Goal: Information Seeking & Learning: Learn about a topic

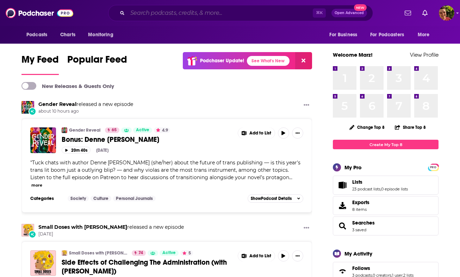
click at [155, 14] on input "Search podcasts, credits, & more..." at bounding box center [220, 12] width 185 height 11
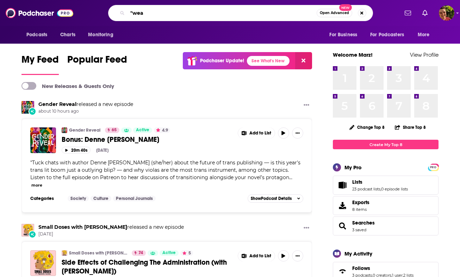
type input ""weal"
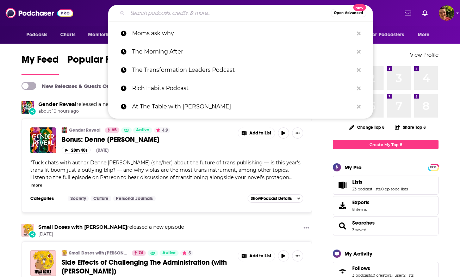
type input """
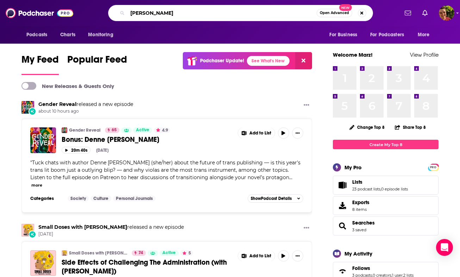
type input "[PERSON_NAME]"
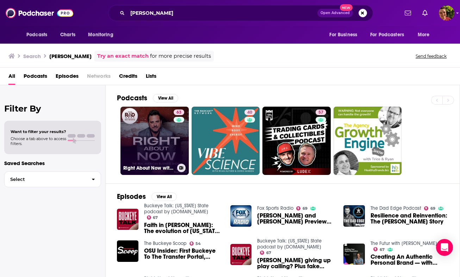
click at [148, 153] on link "63 Right About Now with [PERSON_NAME]" at bounding box center [154, 141] width 68 height 68
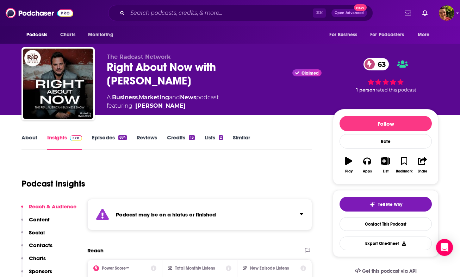
click at [246, 141] on link "Similar" at bounding box center [241, 142] width 17 height 16
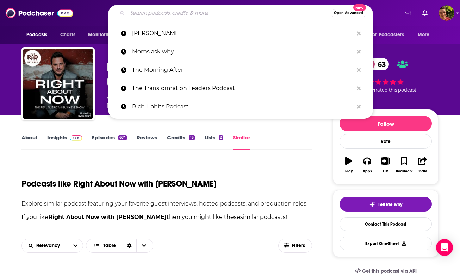
click at [174, 13] on input "Search podcasts, credits, & more..." at bounding box center [229, 12] width 203 height 11
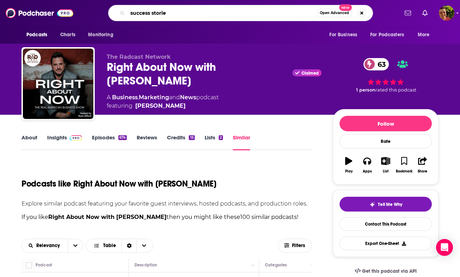
type input "success stories"
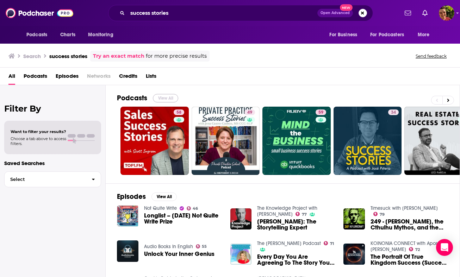
click at [165, 96] on button "View All" at bounding box center [165, 98] width 25 height 8
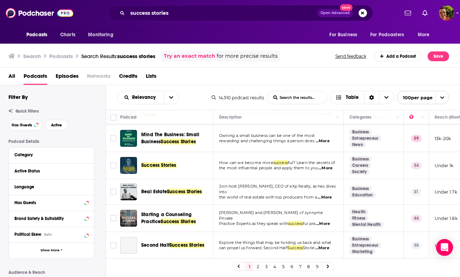
scroll to position [57, 0]
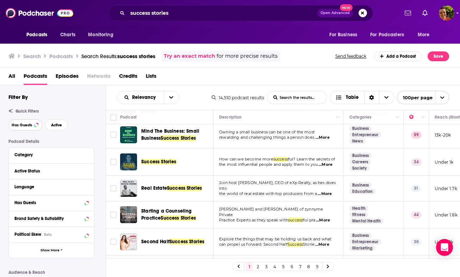
click at [32, 127] on button "Has Guests" at bounding box center [25, 124] width 34 height 11
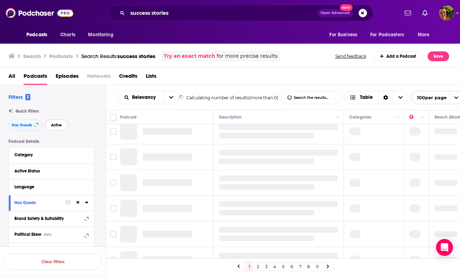
click at [56, 131] on button "Active" at bounding box center [56, 124] width 23 height 11
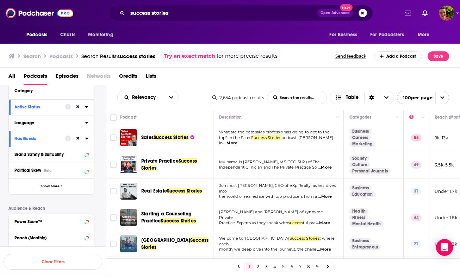
scroll to position [70, 0]
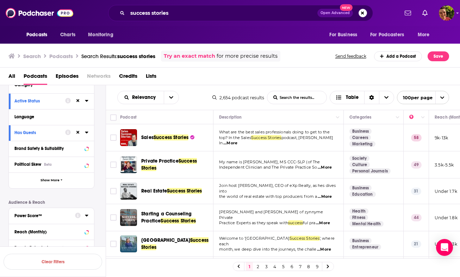
click at [41, 213] on div "Power Score™" at bounding box center [42, 215] width 56 height 5
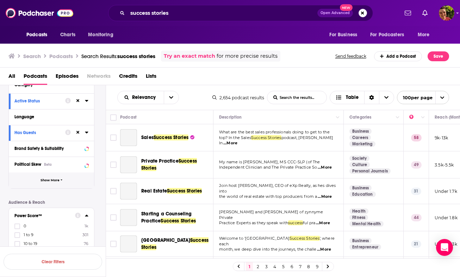
scroll to position [173, 0]
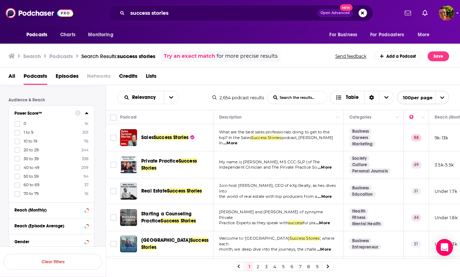
click at [38, 193] on span "70 to 79" at bounding box center [31, 193] width 15 height 5
click at [17, 196] on input "multiSelectOption-70-8" at bounding box center [17, 196] width 0 height 0
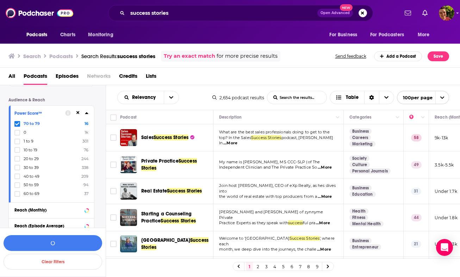
click at [37, 193] on span "60 to 69" at bounding box center [32, 193] width 16 height 5
click at [17, 196] on input "multiSelectOption-60-8" at bounding box center [17, 196] width 0 height 0
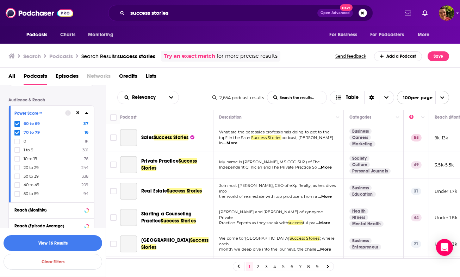
click at [37, 193] on span "50 to 59" at bounding box center [31, 193] width 15 height 5
click at [17, 196] on input "multiSelectOption-50-8" at bounding box center [17, 196] width 0 height 0
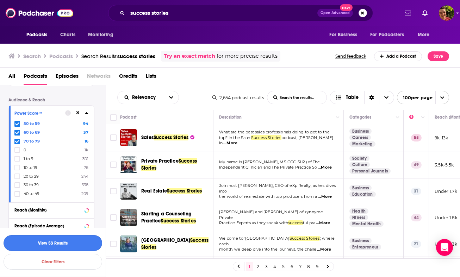
click at [62, 244] on button "View 53 Results" at bounding box center [53, 243] width 99 height 16
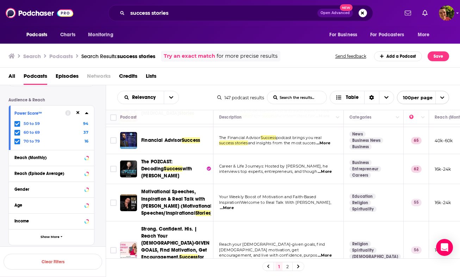
scroll to position [58, 0]
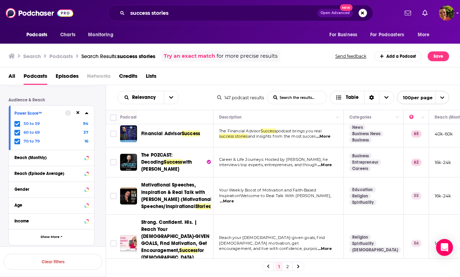
click at [188, 164] on span "with [PERSON_NAME]" at bounding box center [166, 165] width 51 height 13
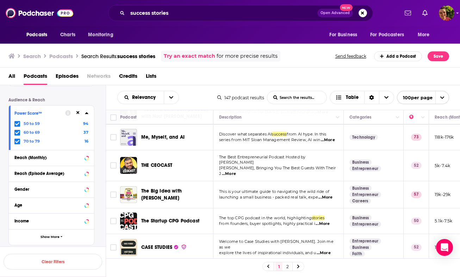
scroll to position [267, 0]
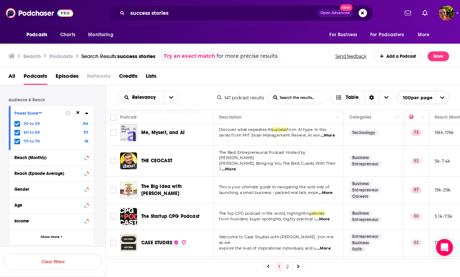
click at [177, 130] on span "Me, Myself, and AI" at bounding box center [162, 133] width 43 height 6
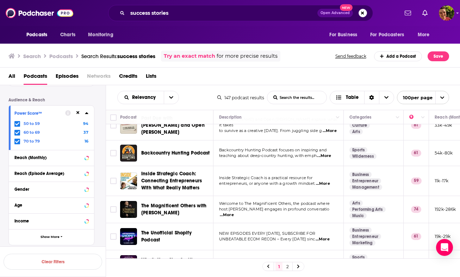
scroll to position [481, 0]
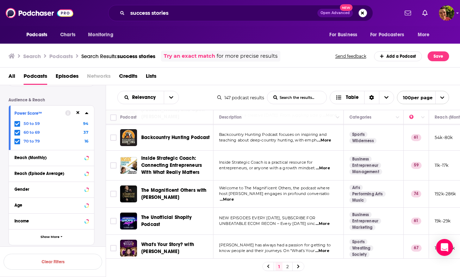
click at [204, 187] on span "The Magnificent Others with [PERSON_NAME]" at bounding box center [174, 193] width 66 height 13
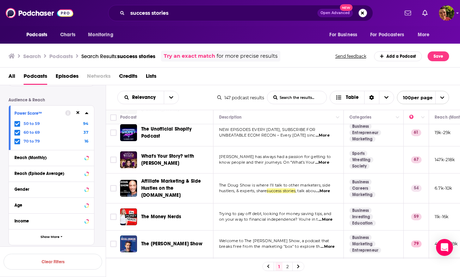
scroll to position [570, 0]
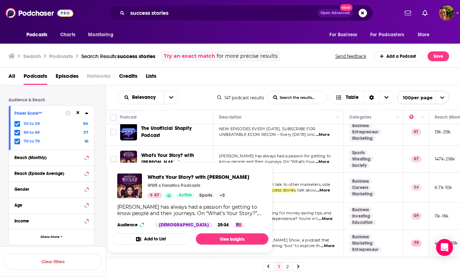
click at [186, 153] on span "What's Your Story? with [PERSON_NAME]" at bounding box center [167, 159] width 53 height 13
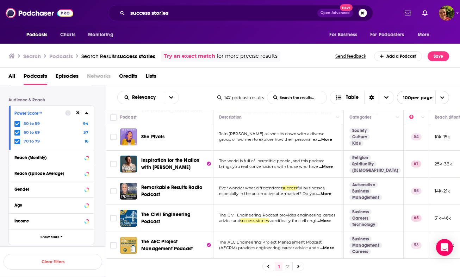
scroll to position [761, 0]
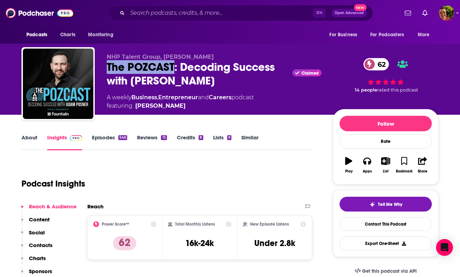
drag, startPoint x: 107, startPoint y: 66, endPoint x: 175, endPoint y: 70, distance: 68.8
click at [175, 70] on div "The POZCAST: Decoding Success with Adam Posner Claimed 62" at bounding box center [214, 73] width 215 height 27
copy h2 "The POZCAST"
click at [41, 246] on p "Contacts" at bounding box center [41, 245] width 24 height 7
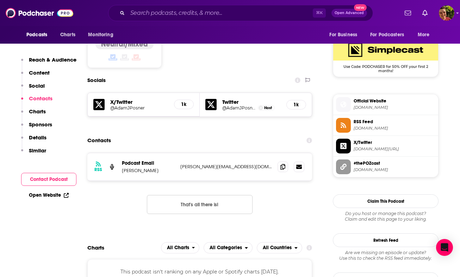
scroll to position [573, 0]
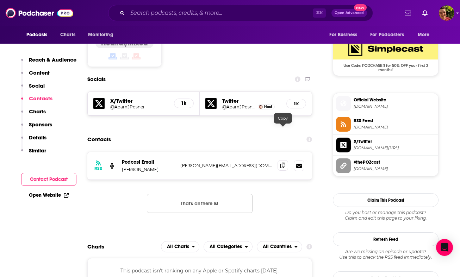
click at [283, 163] on icon at bounding box center [282, 166] width 5 height 6
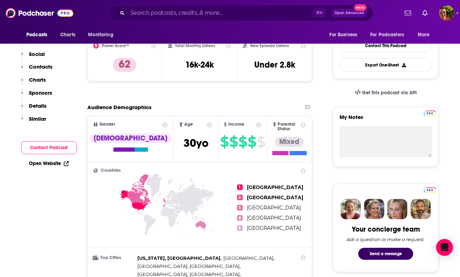
scroll to position [0, 0]
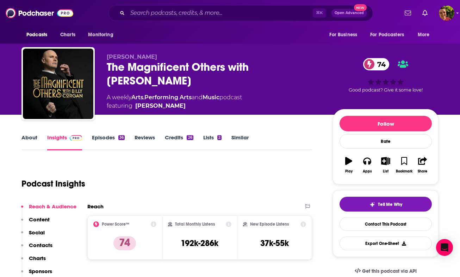
click at [169, 72] on div "The Magnificent Others with Billy Corgan 74" at bounding box center [214, 73] width 215 height 27
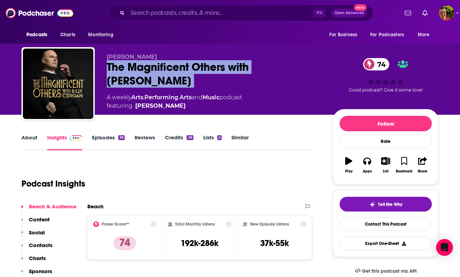
click at [169, 72] on div "The Magnificent Others with Billy Corgan 74" at bounding box center [214, 73] width 215 height 27
copy div "The Magnificent Others with Billy Corgan 74"
click at [31, 142] on link "About" at bounding box center [29, 142] width 16 height 16
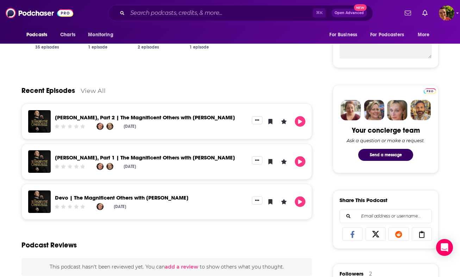
scroll to position [292, 0]
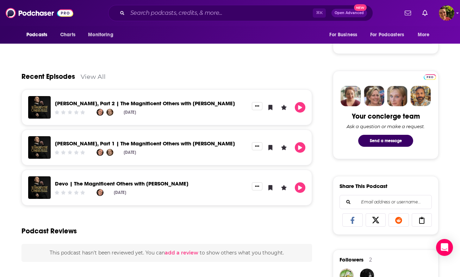
click at [98, 79] on link "View All" at bounding box center [93, 76] width 25 height 7
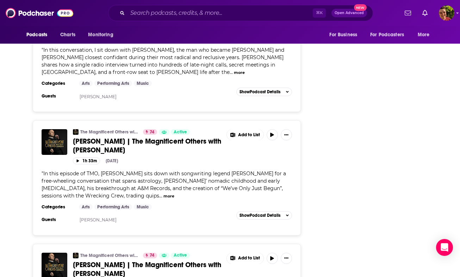
scroll to position [1165, 0]
